Goal: Obtain resource: Download file/media

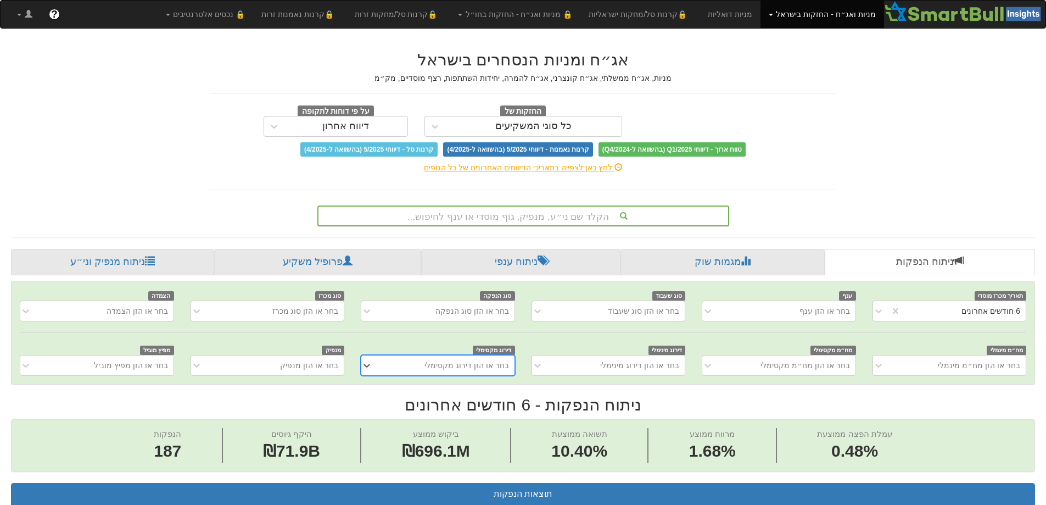
drag, startPoint x: 540, startPoint y: 220, endPoint x: 542, endPoint y: 212, distance: 8.0
click at [540, 218] on div "הקלד שם ני״ע, מנפיק, גוף מוסדי או ענף לחיפוש..." at bounding box center [523, 215] width 410 height 19
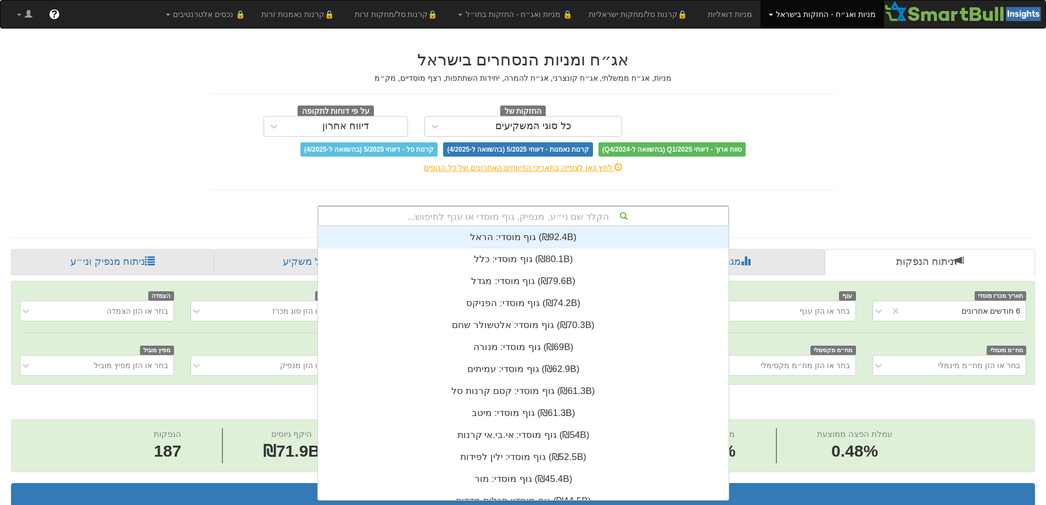
scroll to position [273, 0]
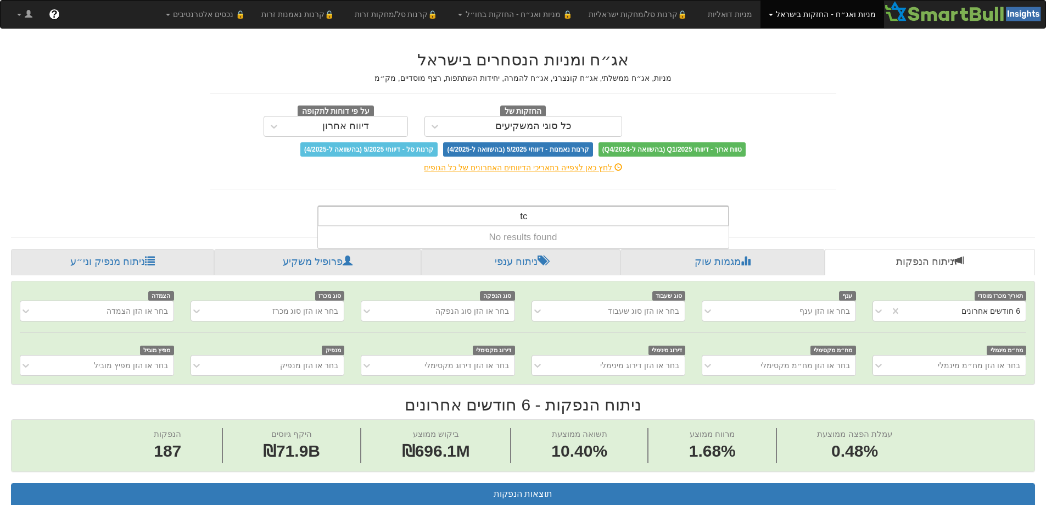
type input "t"
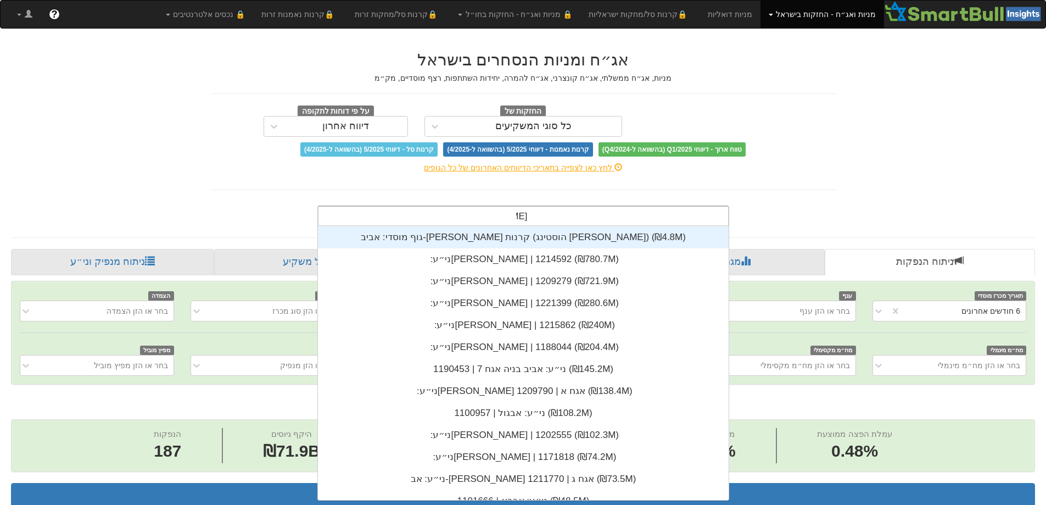
type input "אברא"
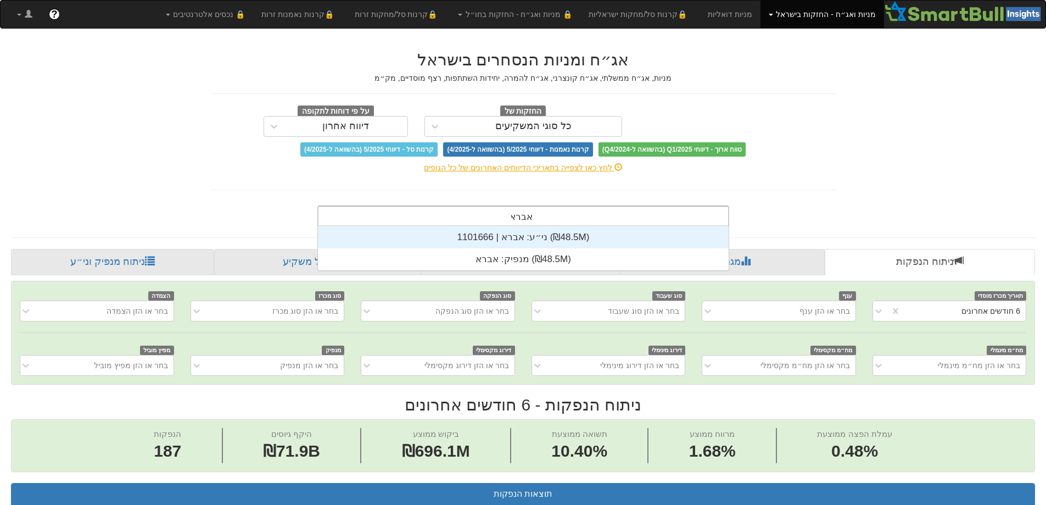
click at [525, 231] on div "ני״ע: ‏אברא | 1101666 ‎(₪48.5M)‎" at bounding box center [523, 237] width 411 height 22
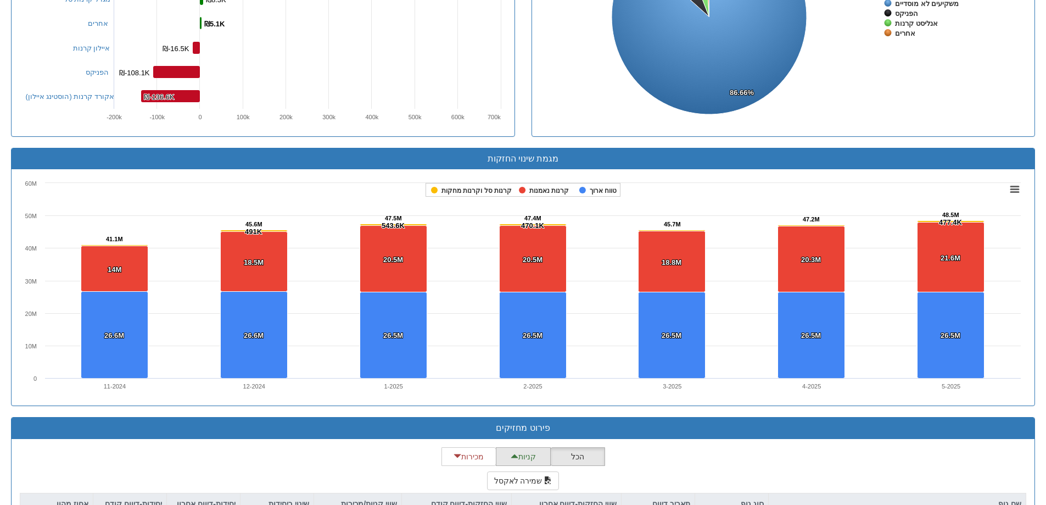
scroll to position [714, 0]
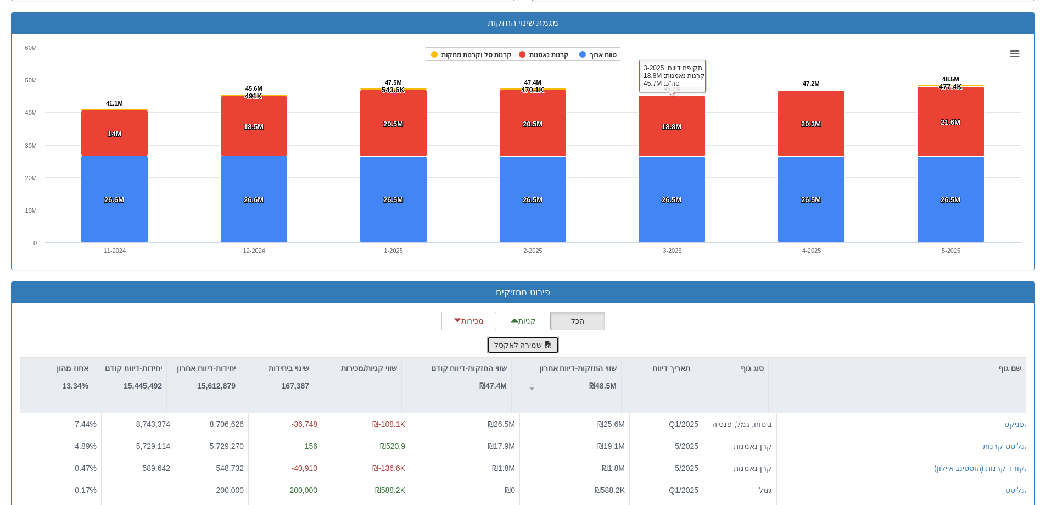
click at [517, 345] on button "שמירה לאקסל" at bounding box center [523, 344] width 72 height 19
